Goal: Transaction & Acquisition: Download file/media

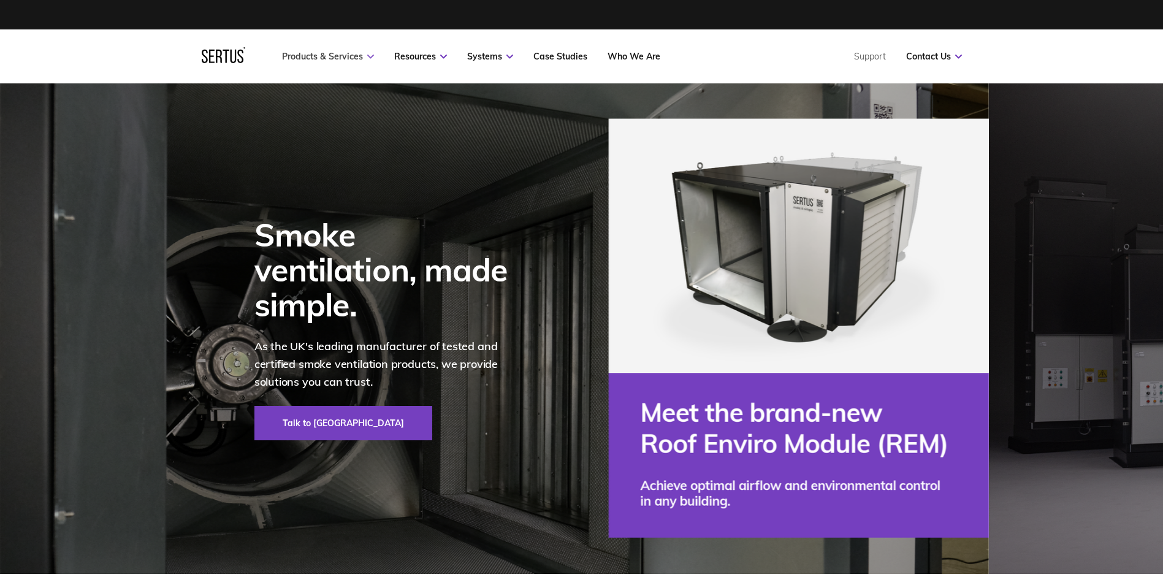
click at [340, 53] on link "Products & Services" at bounding box center [328, 56] width 92 height 11
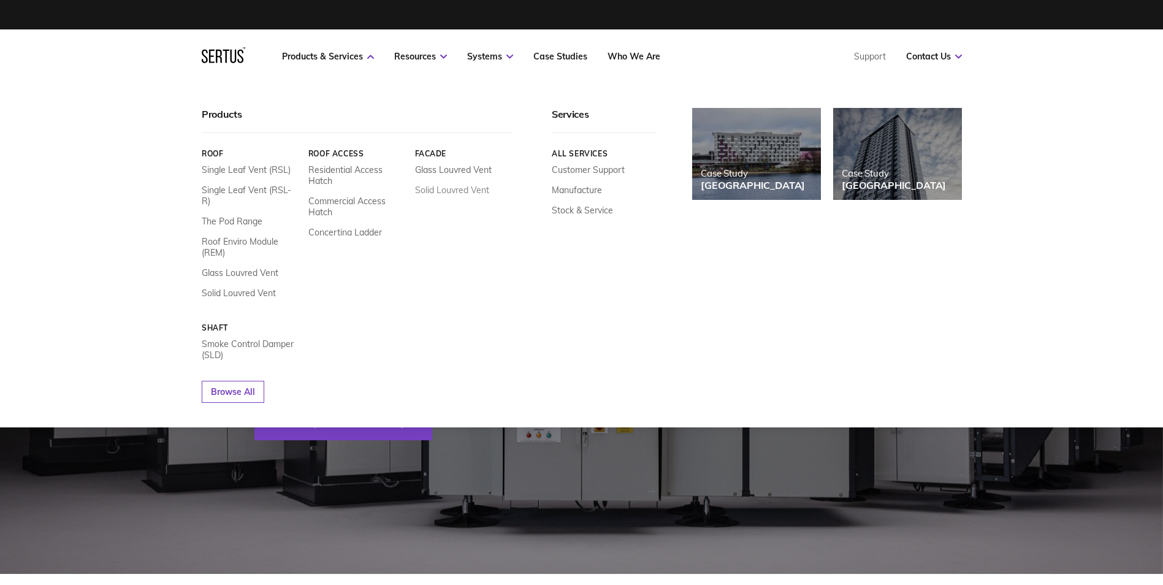
click at [437, 192] on link "Solid Louvred Vent" at bounding box center [451, 190] width 74 height 11
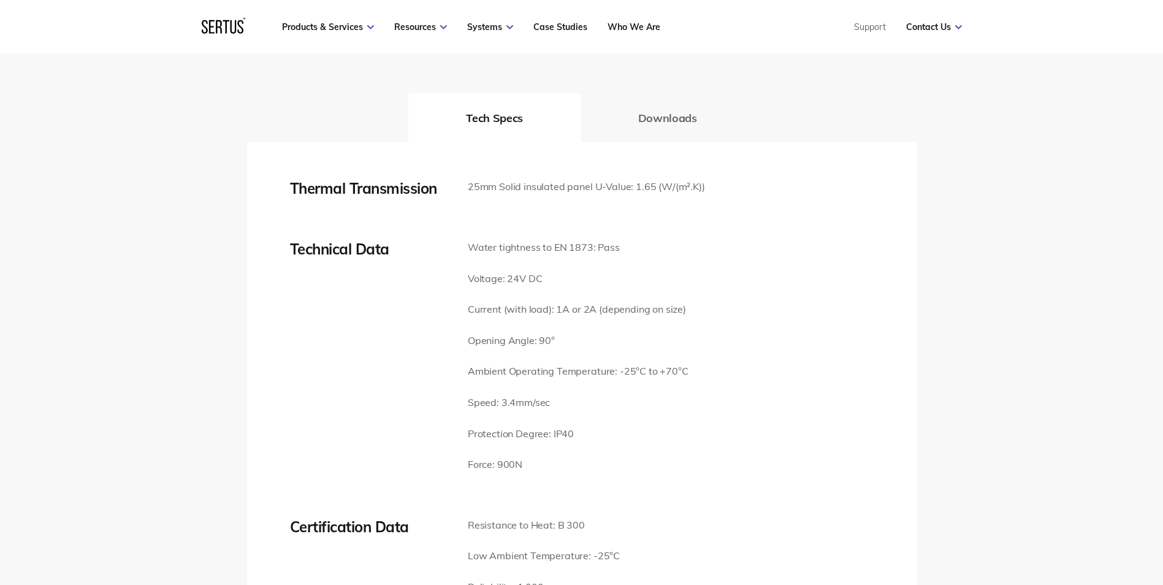
scroll to position [1656, 0]
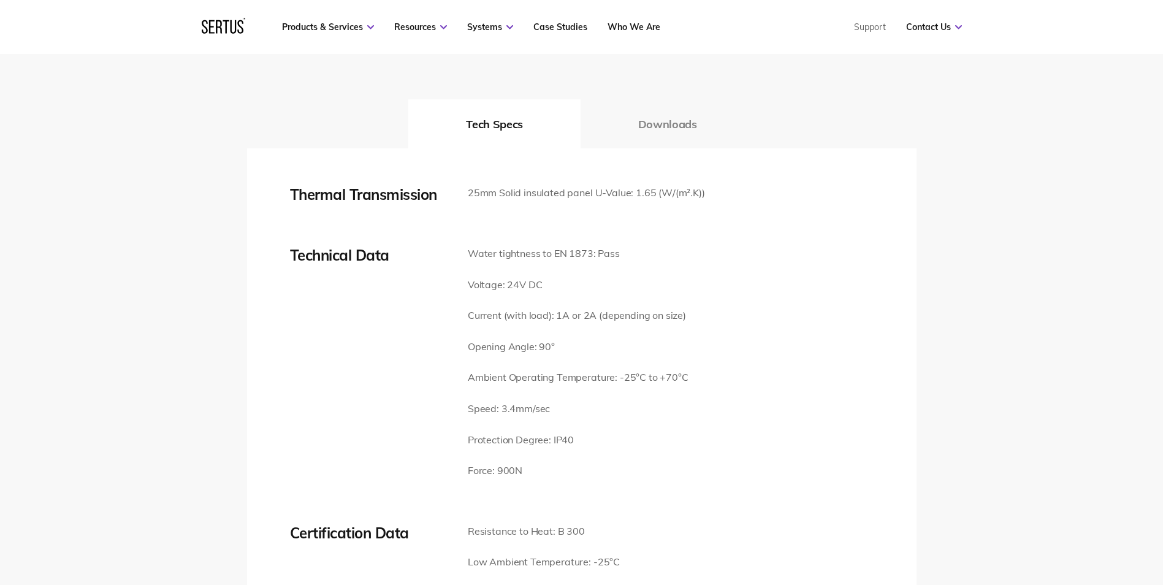
click at [666, 113] on button "Downloads" at bounding box center [668, 123] width 174 height 49
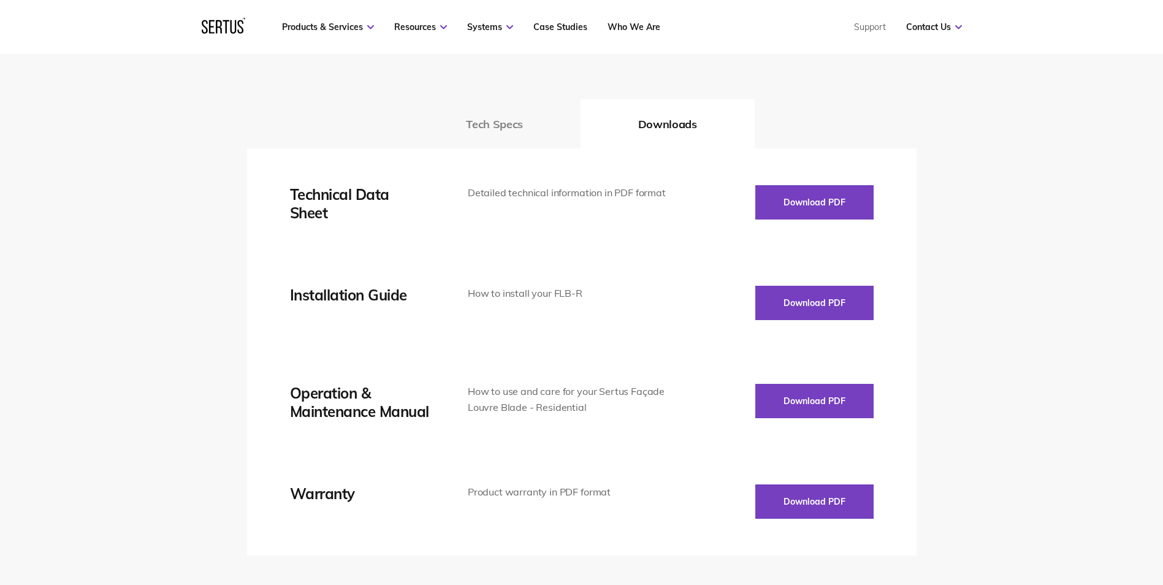
click at [509, 100] on button "Tech Specs" at bounding box center [494, 123] width 172 height 49
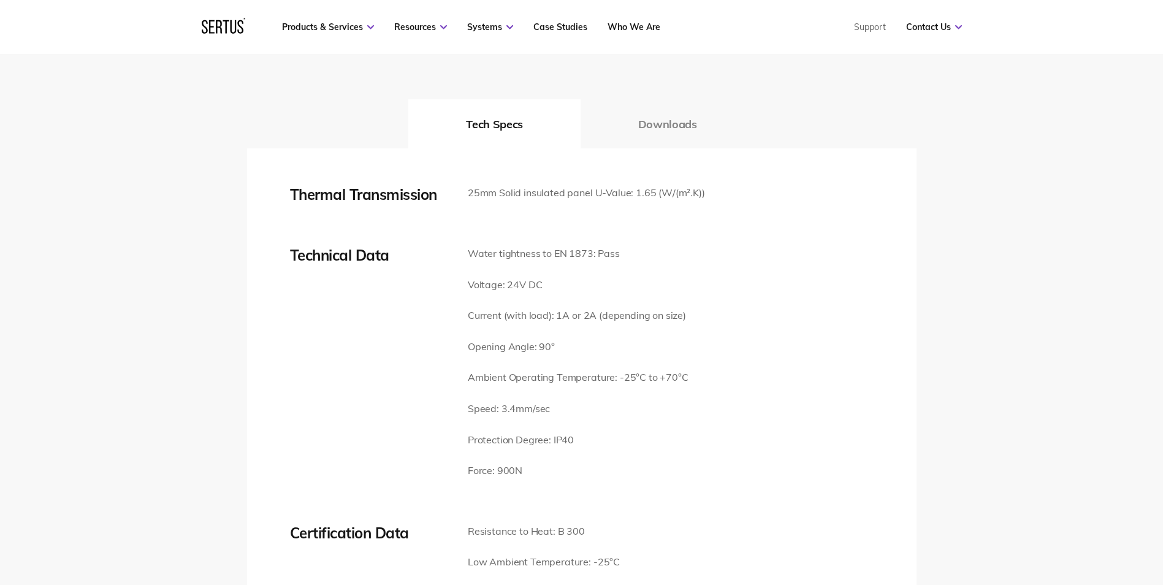
click at [655, 114] on button "Downloads" at bounding box center [668, 123] width 174 height 49
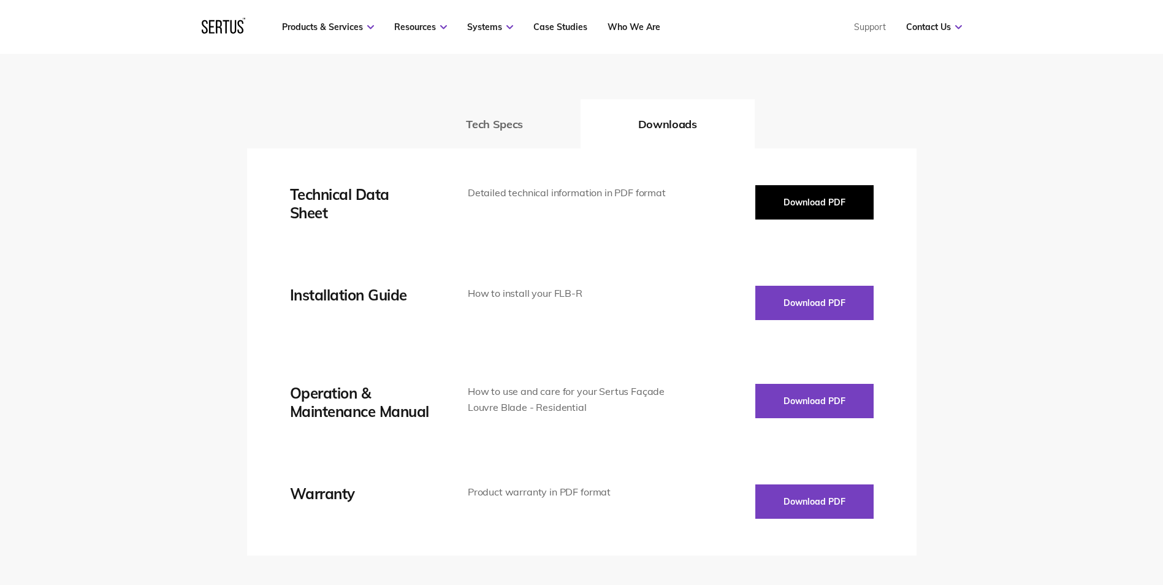
click at [816, 185] on button "Download PDF" at bounding box center [814, 202] width 118 height 34
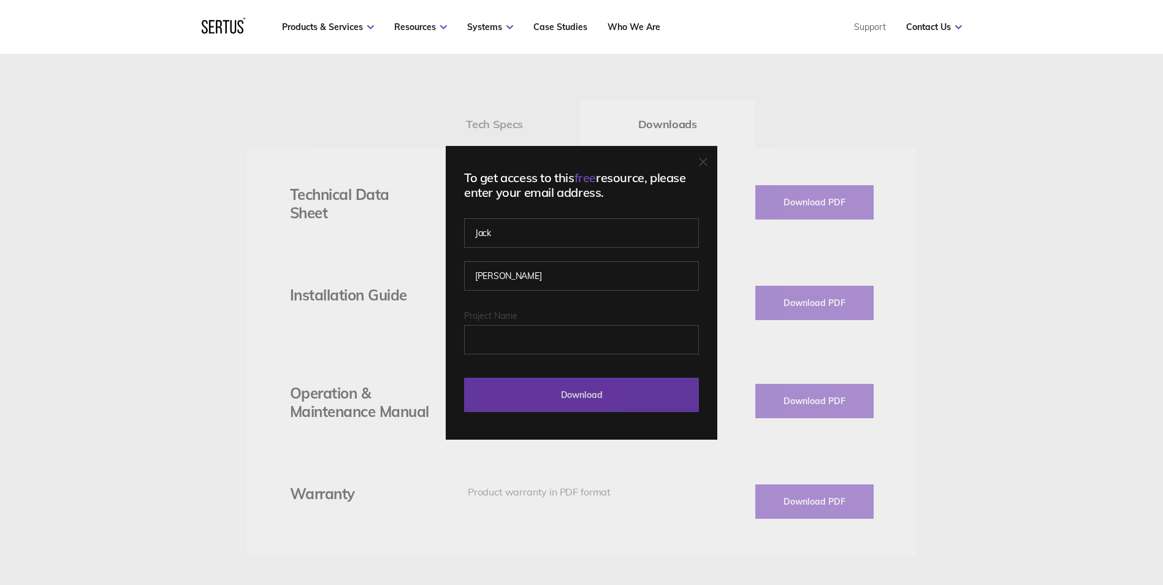
click at [586, 402] on input "Download" at bounding box center [581, 395] width 235 height 34
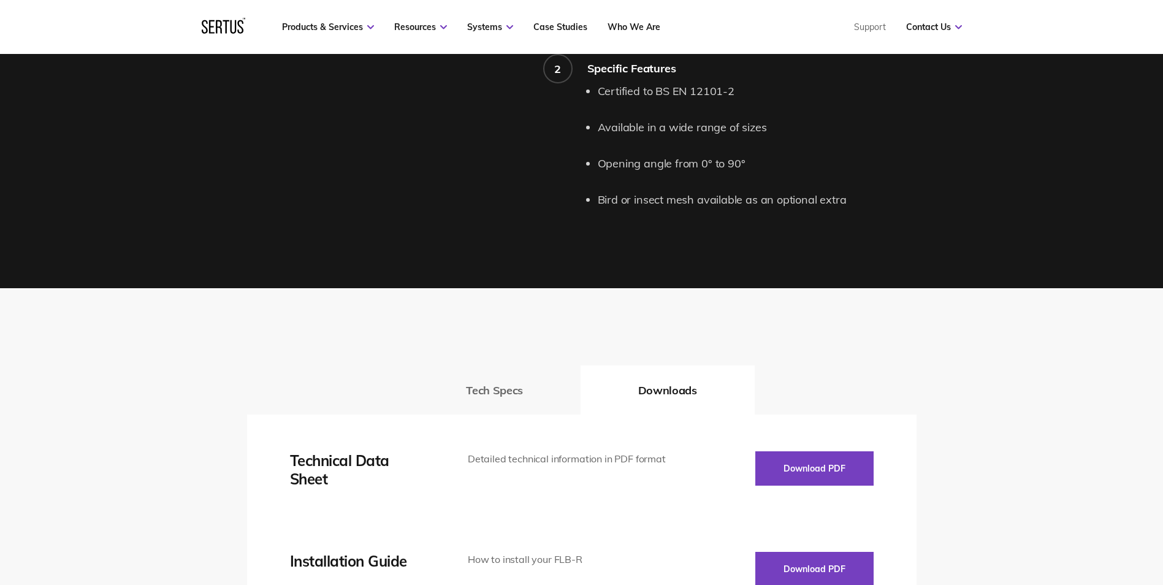
scroll to position [1349, 0]
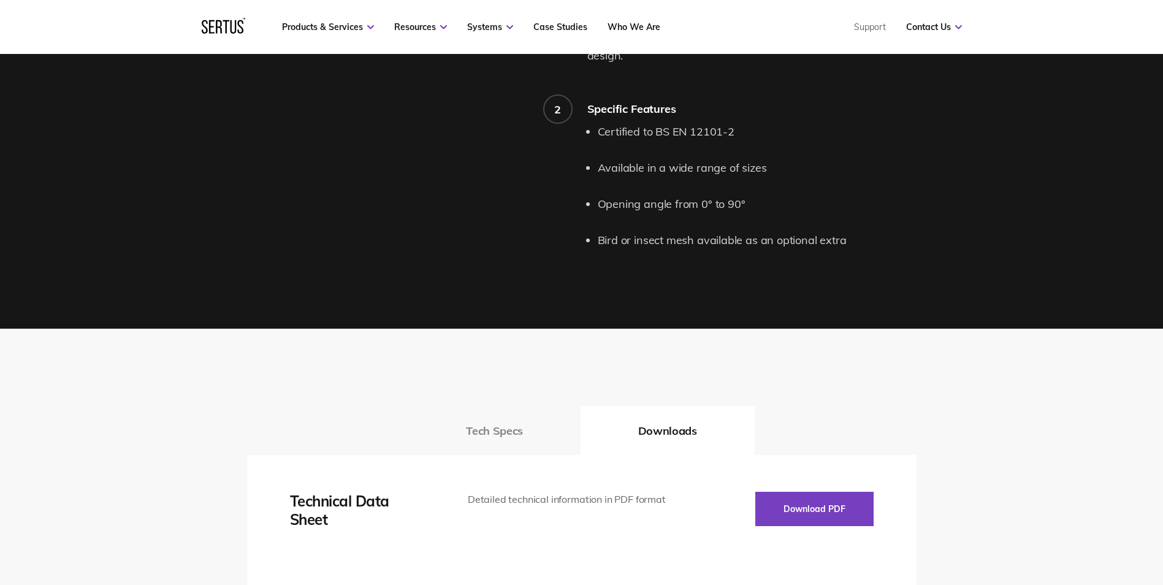
click at [504, 410] on button "Tech Specs" at bounding box center [494, 430] width 172 height 49
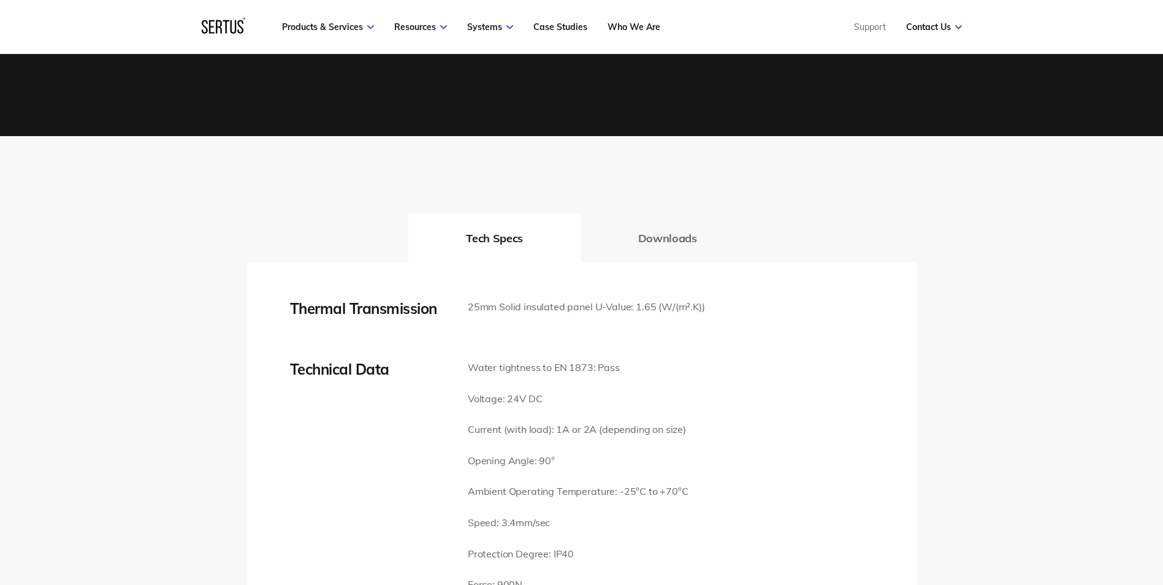
scroll to position [1533, 0]
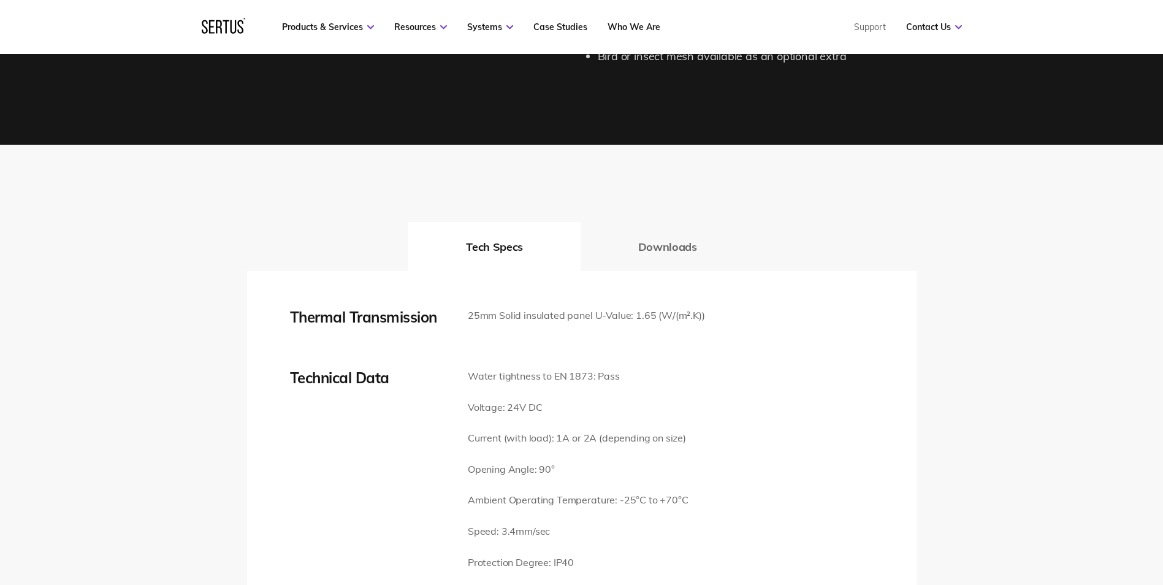
click at [649, 249] on button "Downloads" at bounding box center [668, 246] width 174 height 49
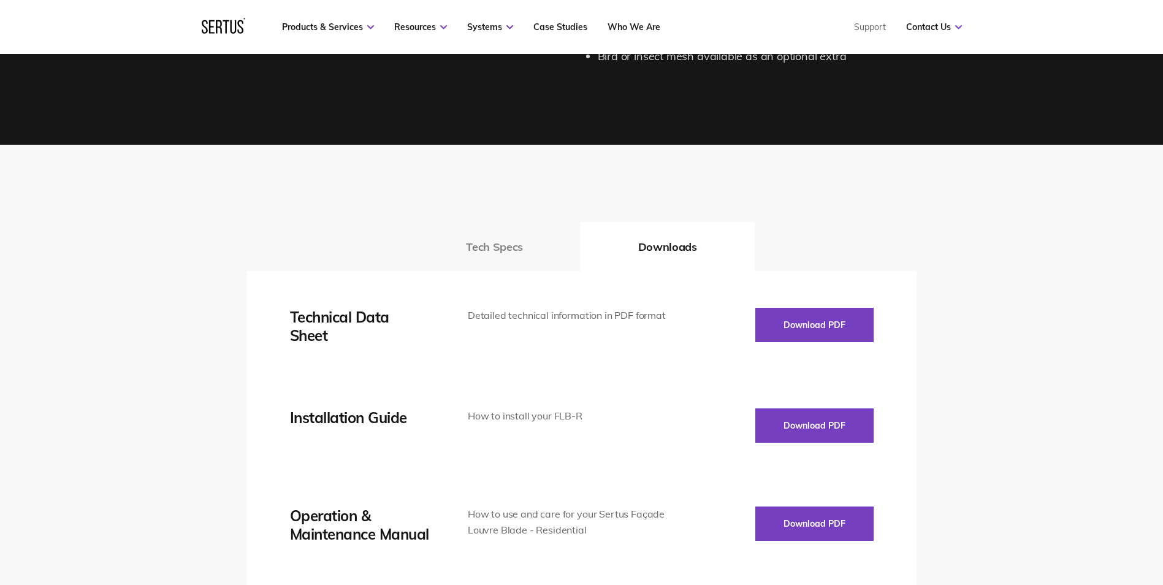
click at [497, 229] on button "Tech Specs" at bounding box center [494, 246] width 172 height 49
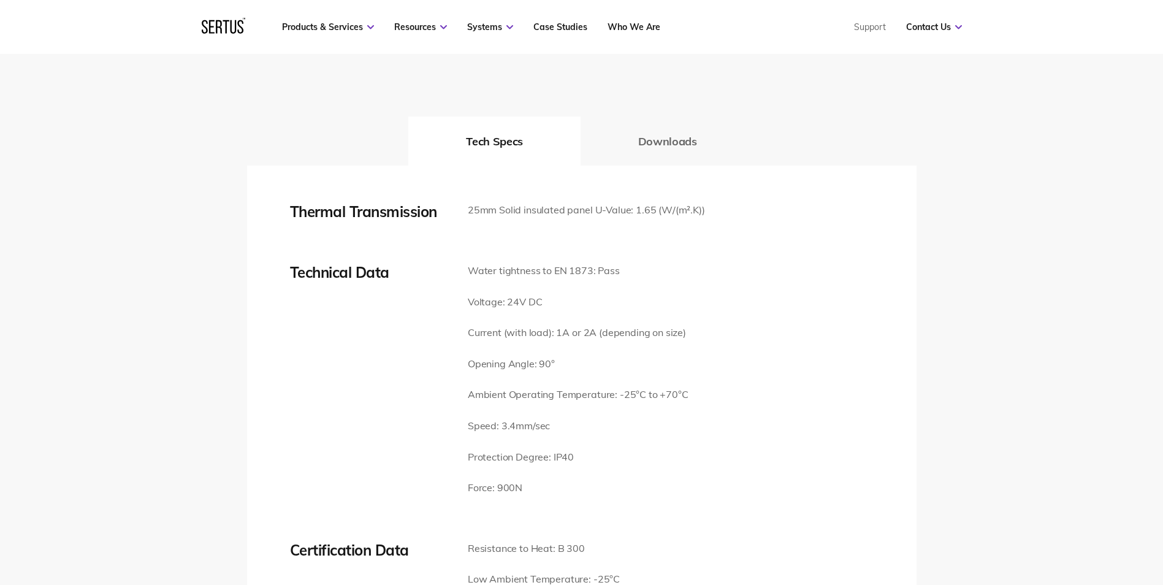
scroll to position [1656, 0]
